Goal: Task Accomplishment & Management: Use online tool/utility

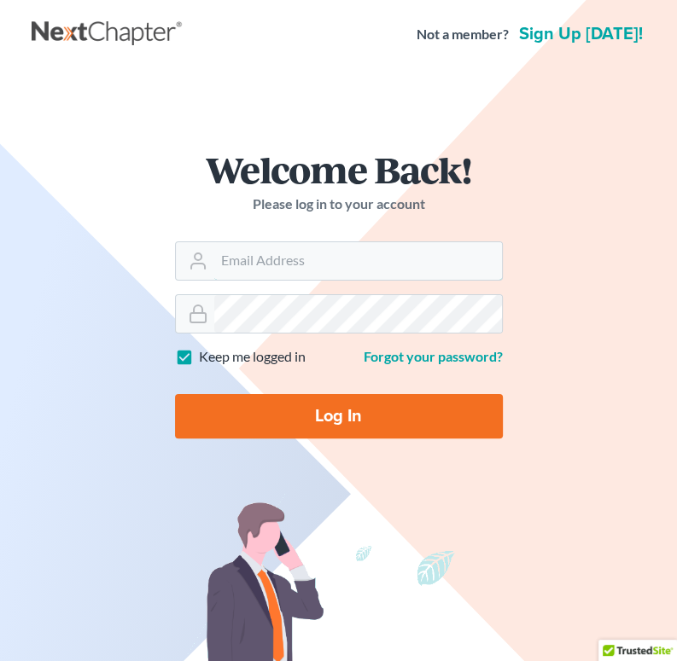
type input "[EMAIL_ADDRESS][DOMAIN_NAME]"
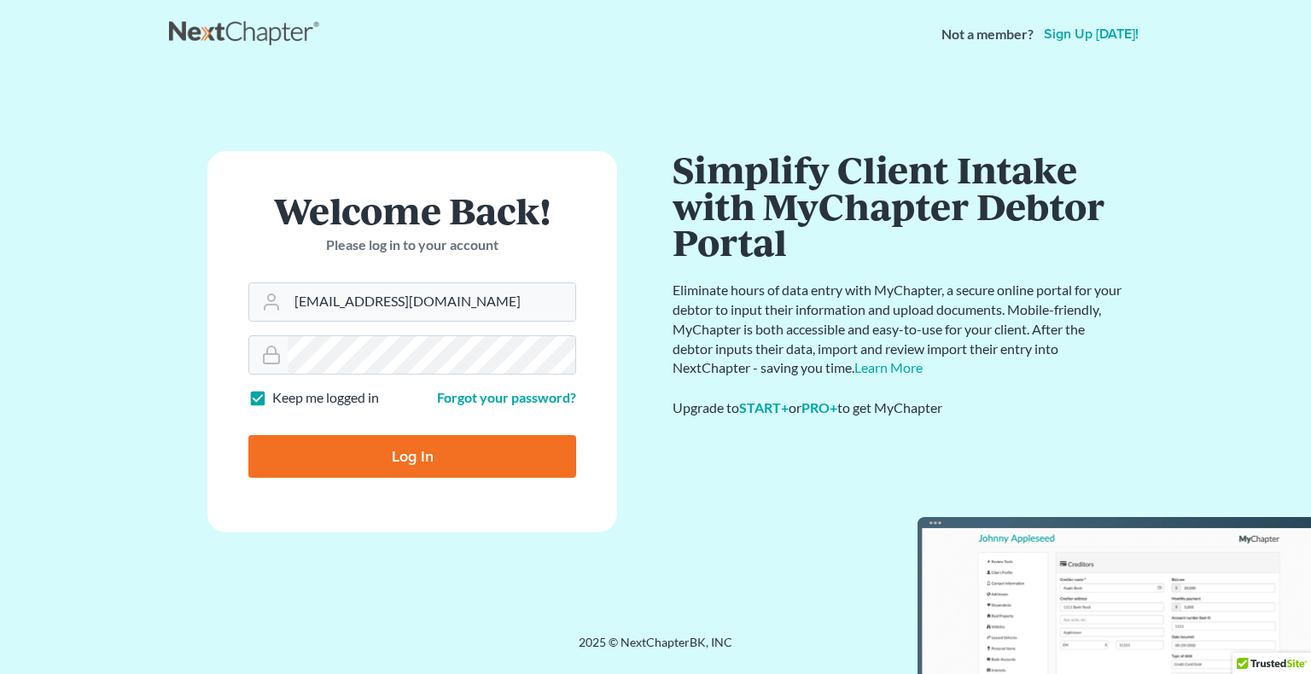
click at [390, 448] on input "Log In" at bounding box center [412, 456] width 328 height 43
type input "Thinking..."
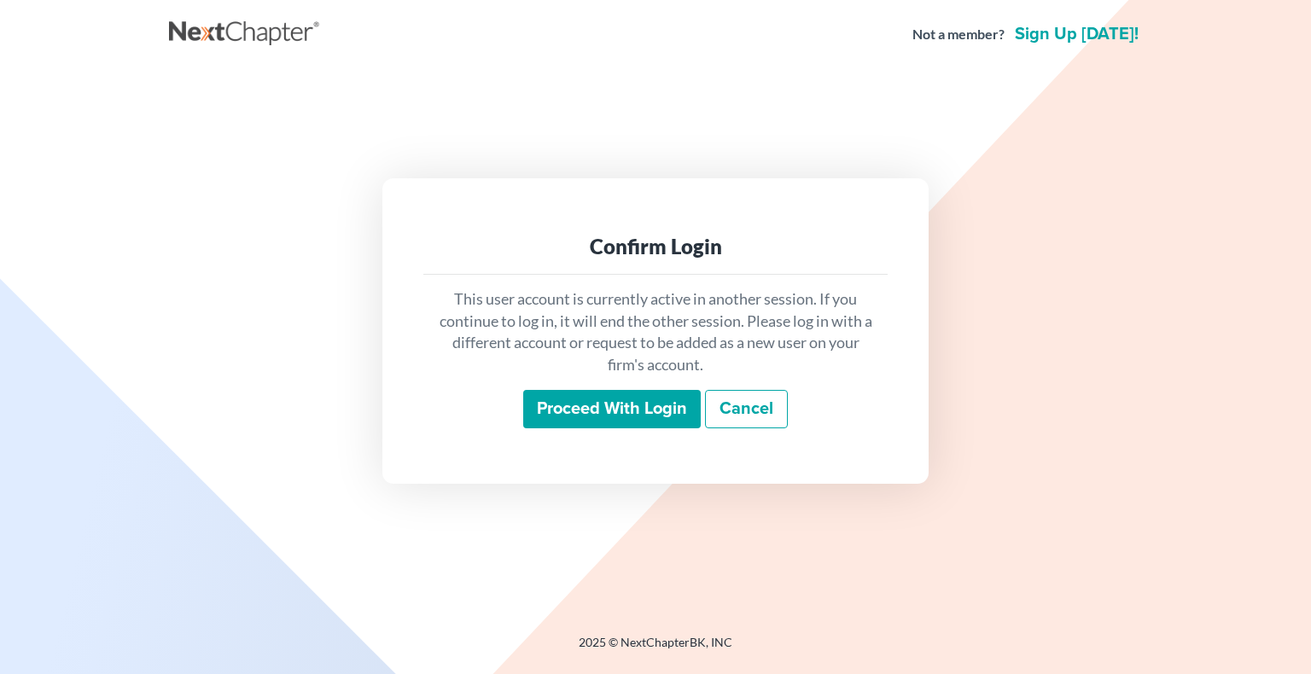
click at [574, 412] on input "Proceed with login" at bounding box center [612, 409] width 178 height 39
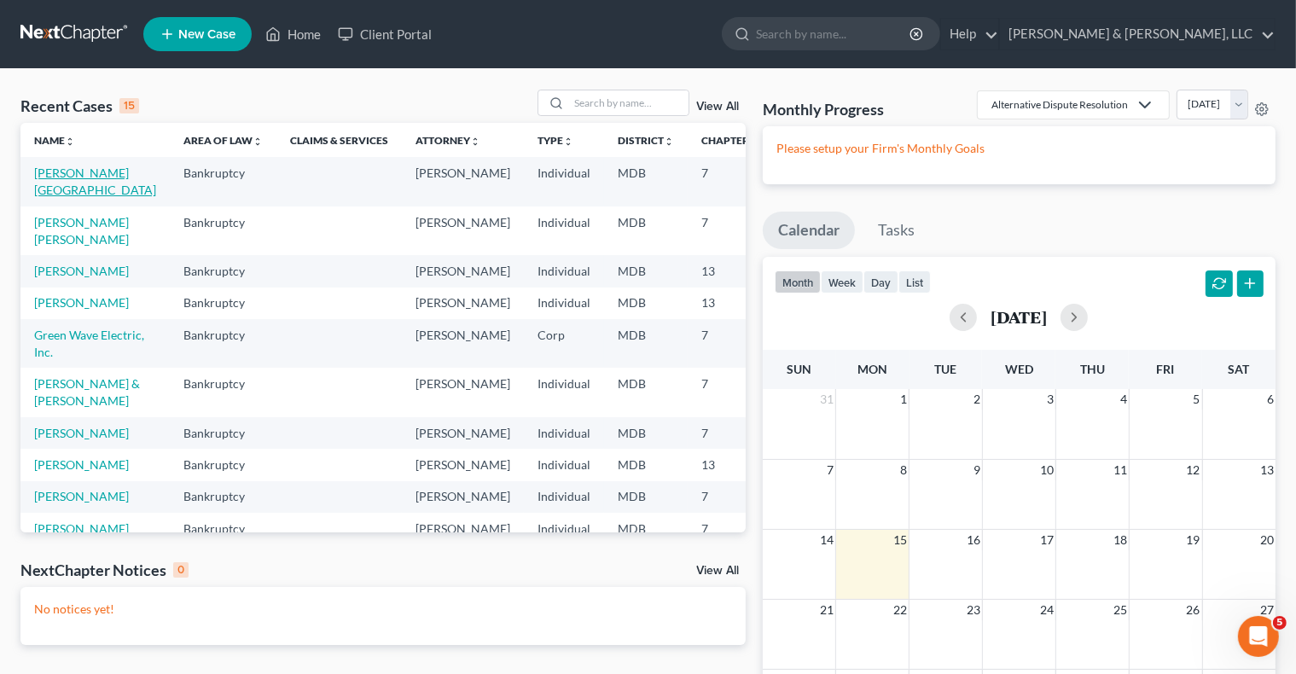
click at [74, 172] on link "[PERSON_NAME][GEOGRAPHIC_DATA]" at bounding box center [95, 182] width 122 height 32
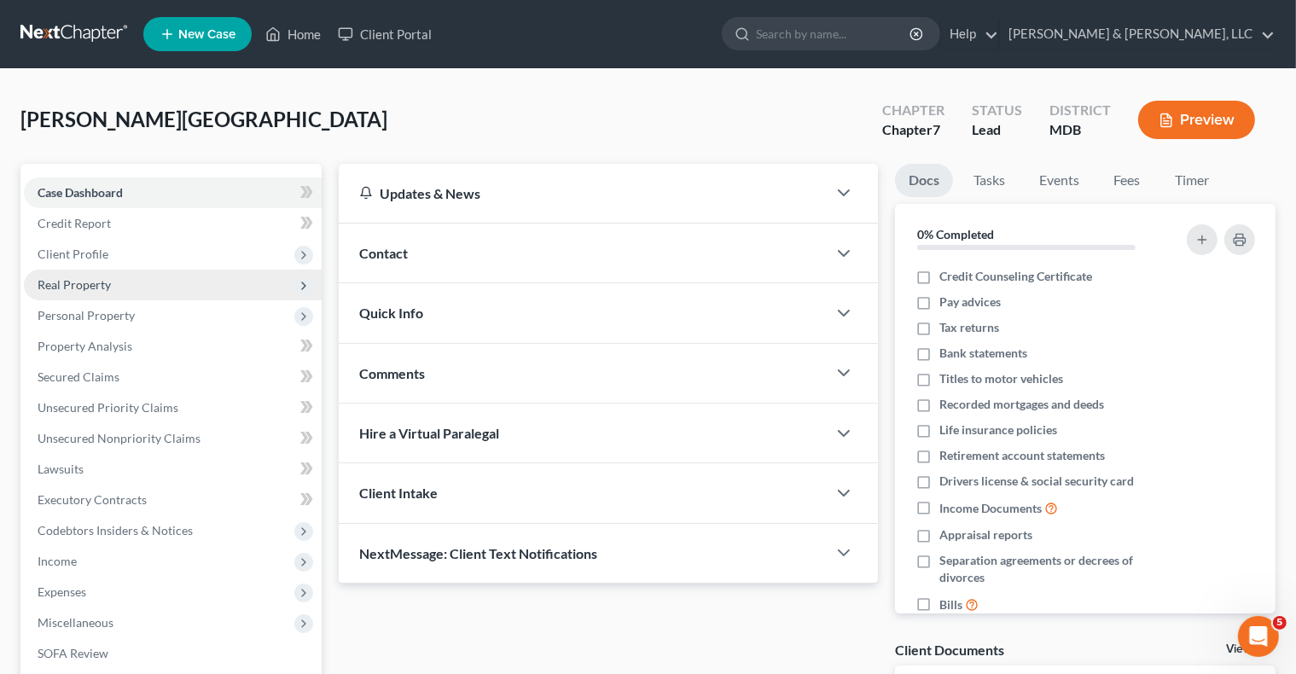
click at [207, 288] on span "Real Property" at bounding box center [173, 285] width 298 height 31
